Goal: Task Accomplishment & Management: Use online tool/utility

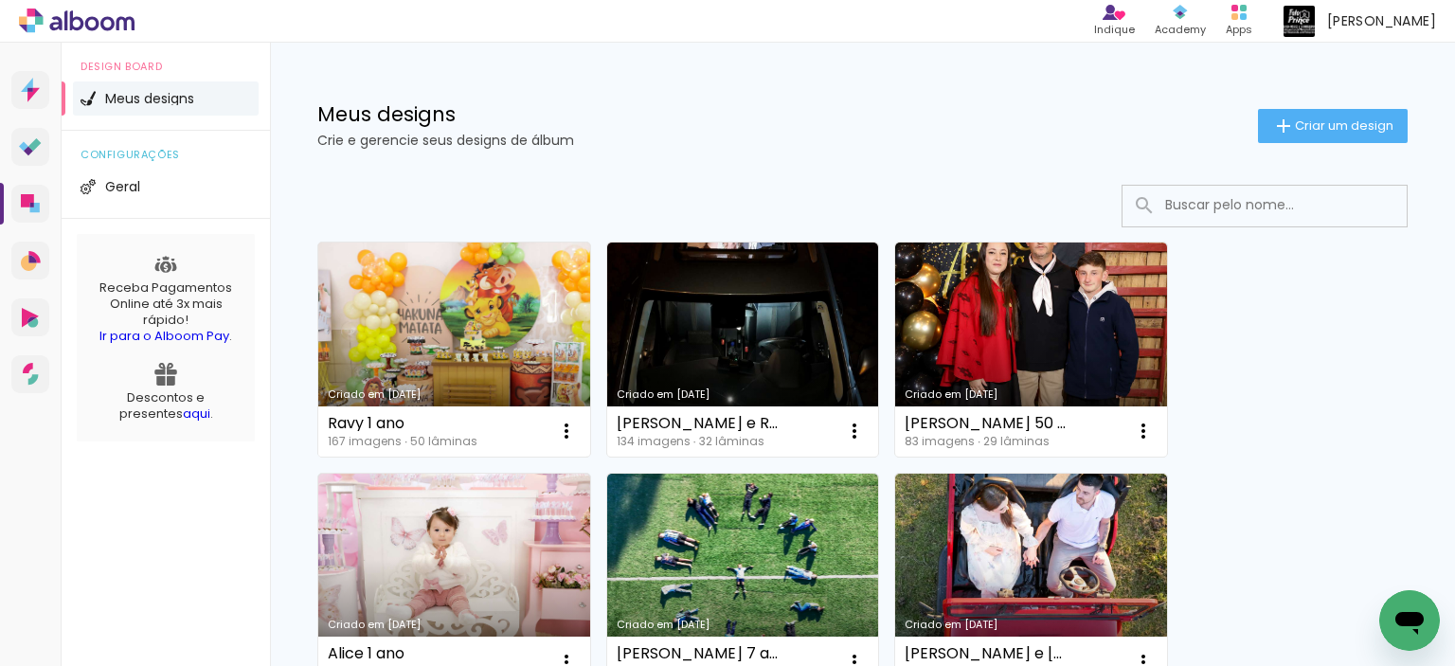
click at [480, 344] on link "Criado em 04/10/25" at bounding box center [454, 349] width 272 height 214
